Goal: Check status: Check status

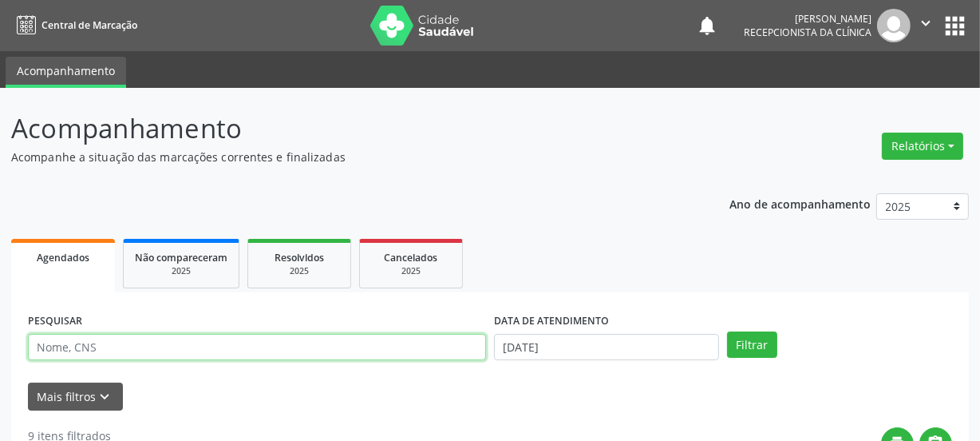
click at [164, 343] on input "text" at bounding box center [257, 347] width 458 height 27
type input "701001823696697"
click at [727, 331] on button "Filtrar" at bounding box center [752, 344] width 50 height 27
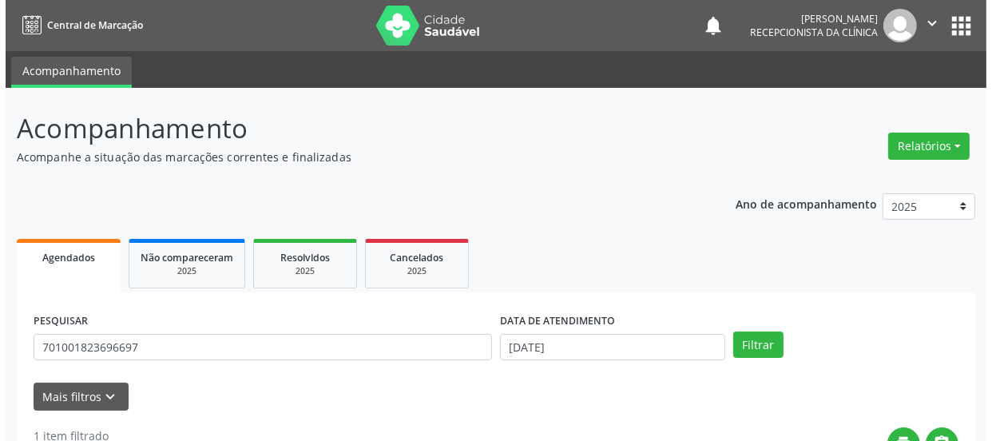
scroll to position [276, 0]
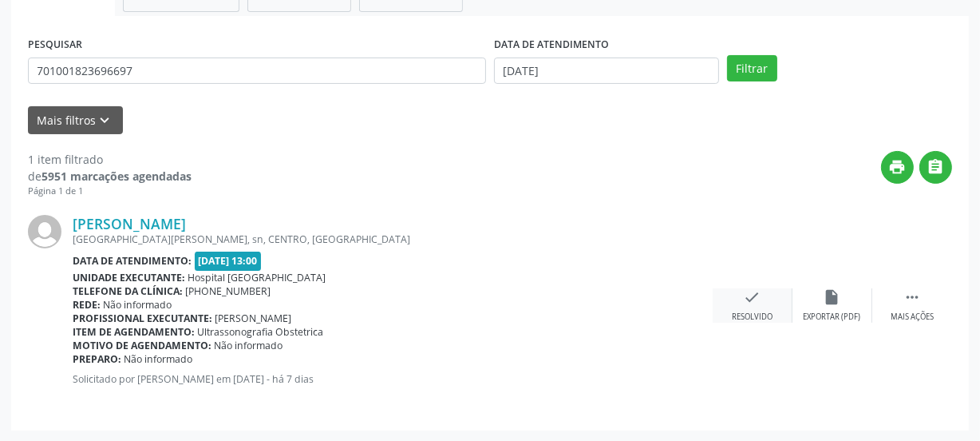
click at [750, 300] on icon "check" at bounding box center [753, 297] width 18 height 18
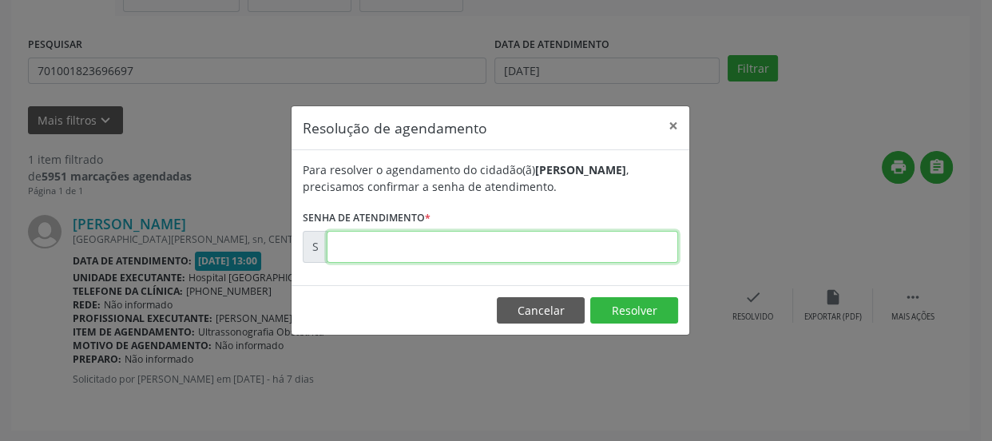
click at [579, 240] on input "text" at bounding box center [502, 247] width 351 height 32
type input "00173950"
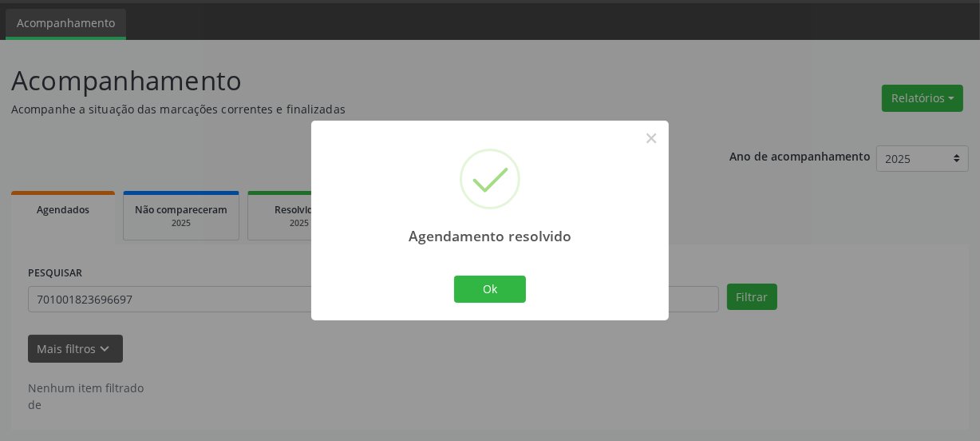
scroll to position [47, 0]
click at [510, 280] on button "Ok" at bounding box center [490, 288] width 72 height 27
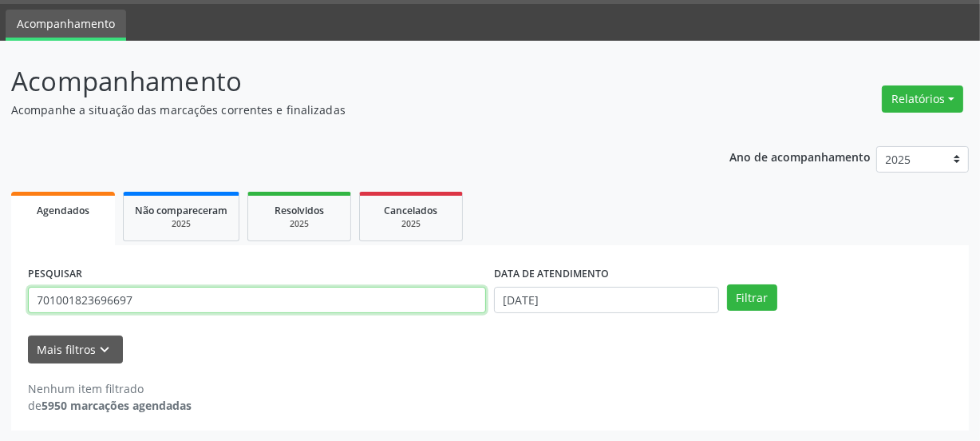
drag, startPoint x: 185, startPoint y: 305, endPoint x: 0, endPoint y: 297, distance: 185.4
click at [0, 298] on div "Acompanhamento Acompanhe a situação das marcações correntes e finalizadas Relat…" at bounding box center [490, 241] width 980 height 401
click at [727, 284] on button "Filtrar" at bounding box center [752, 297] width 50 height 27
drag, startPoint x: 217, startPoint y: 295, endPoint x: 0, endPoint y: 301, distance: 217.2
click at [0, 301] on div "Acompanhamento Acompanhe a situação das marcações correntes e finalizadas Relat…" at bounding box center [490, 241] width 980 height 401
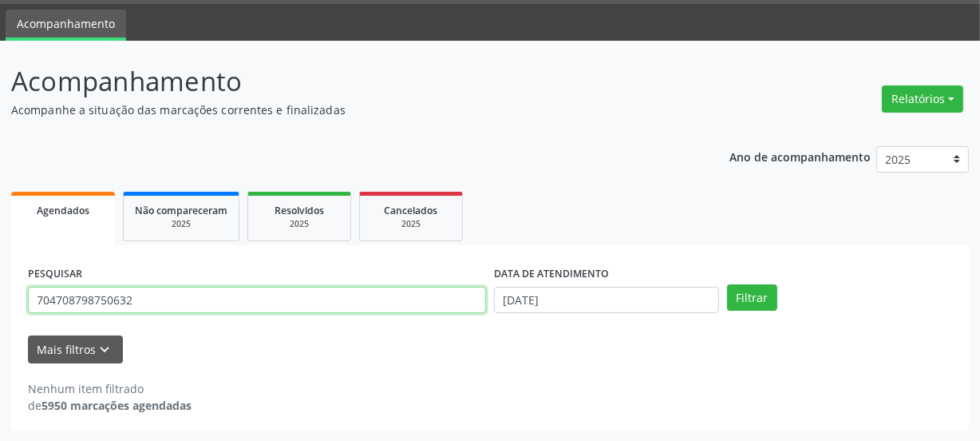
type input "704708798750632"
click at [727, 284] on button "Filtrar" at bounding box center [752, 297] width 50 height 27
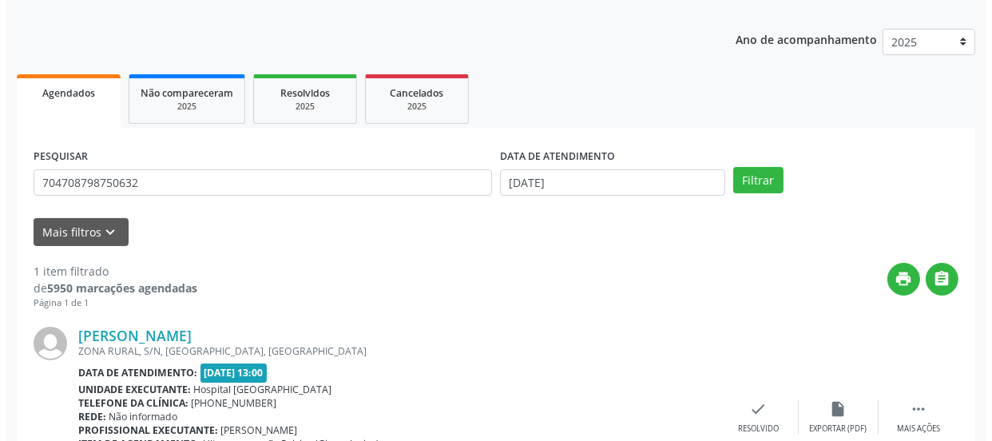
scroll to position [276, 0]
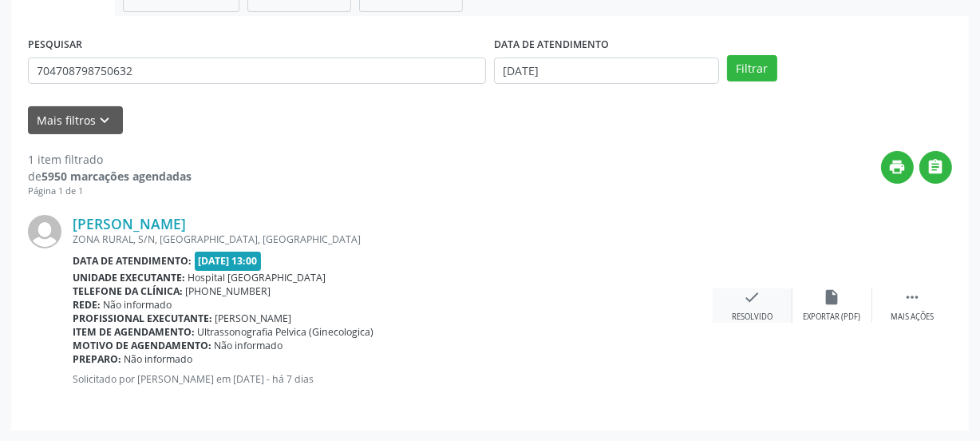
click at [750, 303] on icon "check" at bounding box center [753, 297] width 18 height 18
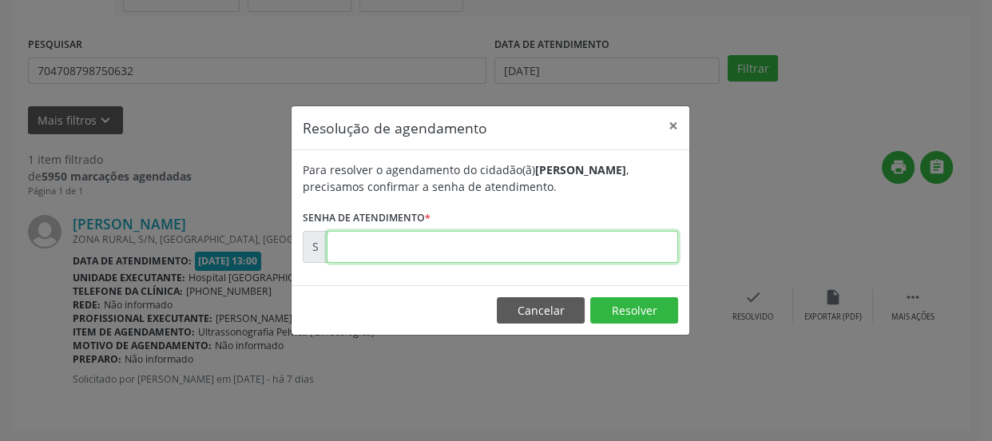
click at [412, 259] on input "text" at bounding box center [502, 247] width 351 height 32
type input "00173951"
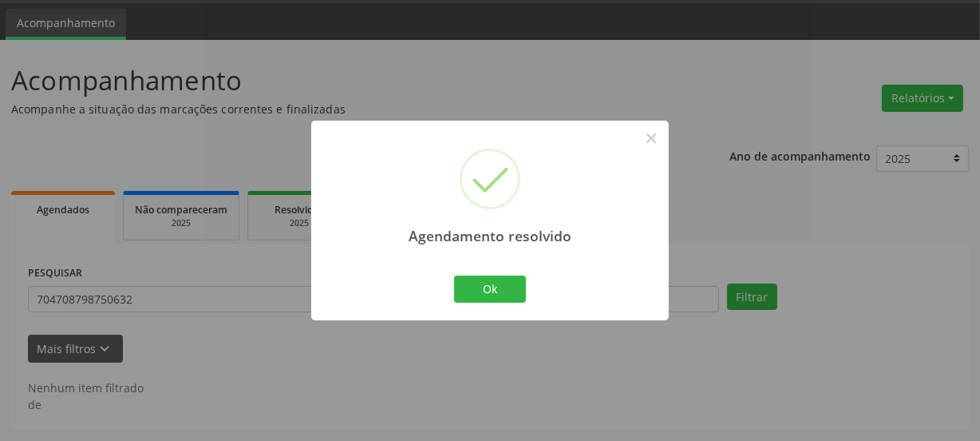
scroll to position [47, 0]
drag, startPoint x: 516, startPoint y: 280, endPoint x: 495, endPoint y: 299, distance: 27.7
click at [515, 284] on button "Ok" at bounding box center [490, 288] width 72 height 27
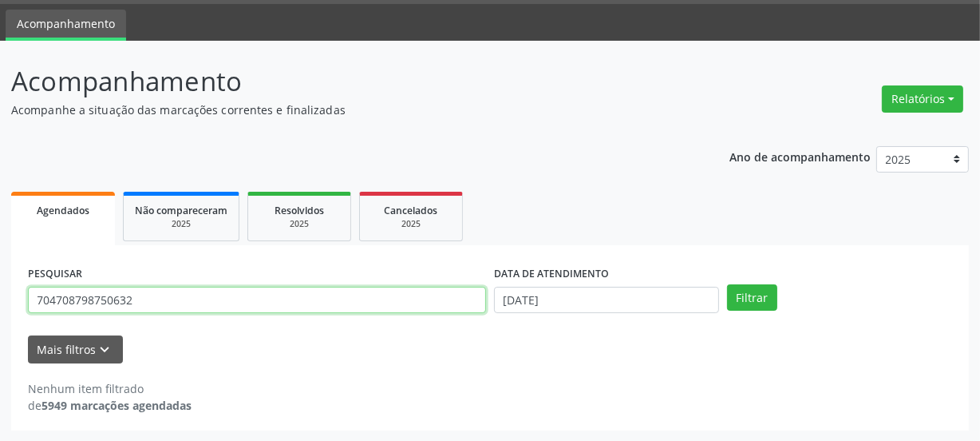
click at [166, 298] on input "704708798750632" at bounding box center [257, 300] width 458 height 27
drag, startPoint x: 160, startPoint y: 297, endPoint x: 0, endPoint y: 296, distance: 160.5
click at [0, 296] on div "Acompanhamento Acompanhe a situação das marcações correntes e finalizadas Relat…" at bounding box center [490, 241] width 980 height 401
type input "706000301978240"
click at [727, 284] on button "Filtrar" at bounding box center [752, 297] width 50 height 27
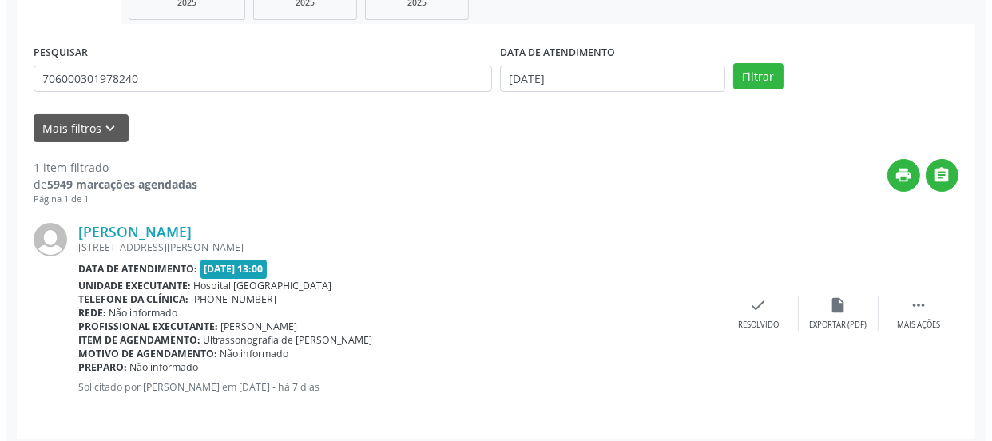
scroll to position [276, 0]
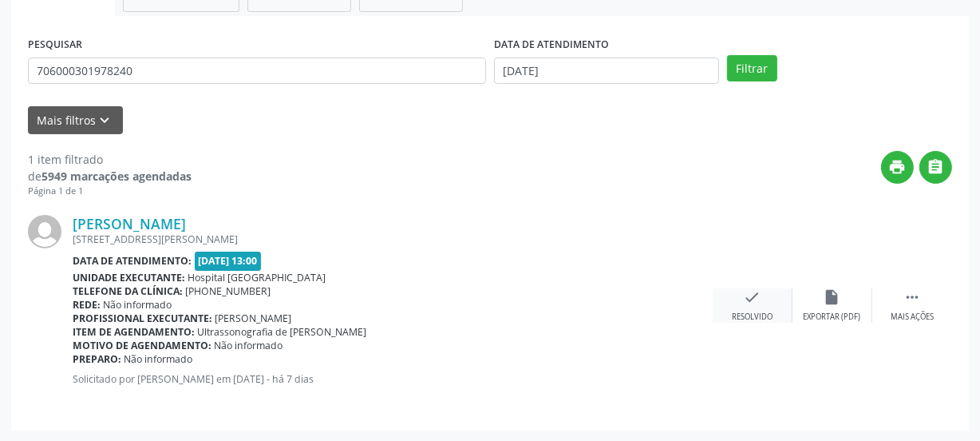
click at [745, 307] on div "check Resolvido" at bounding box center [753, 305] width 80 height 34
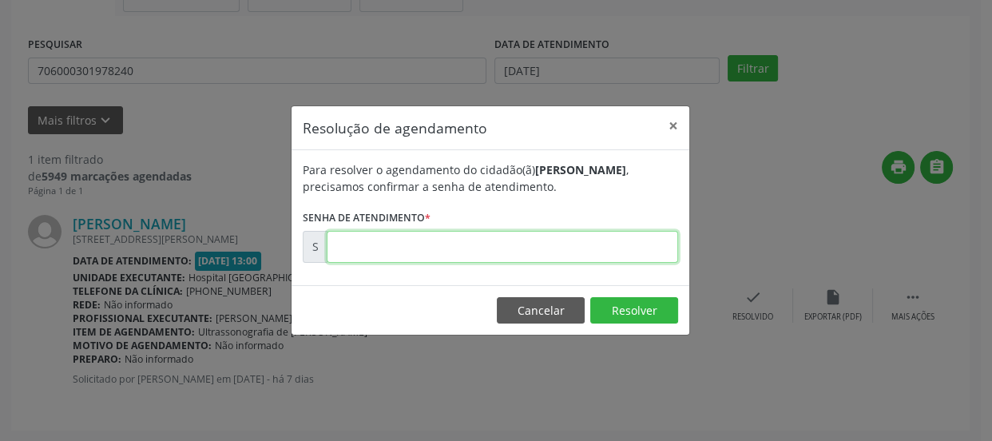
click at [606, 251] on input "text" at bounding box center [502, 247] width 351 height 32
type input "00173994"
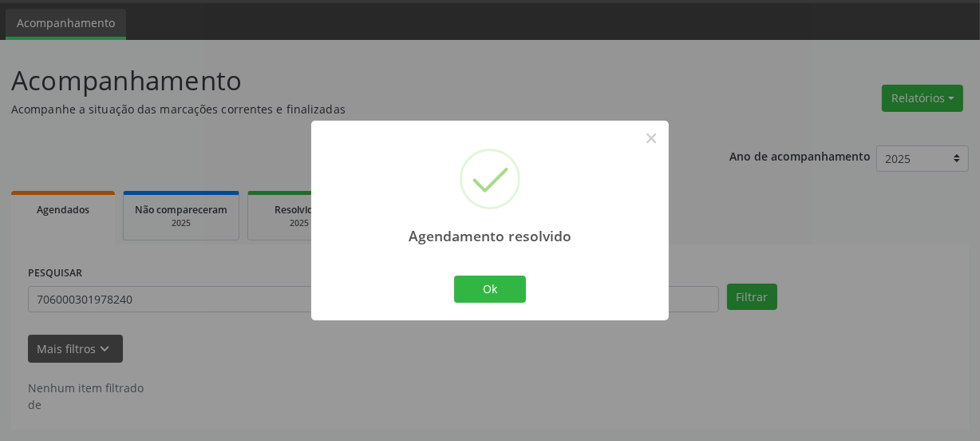
scroll to position [47, 0]
click at [466, 281] on button "Ok" at bounding box center [490, 288] width 72 height 27
